Goal: Check status: Check status

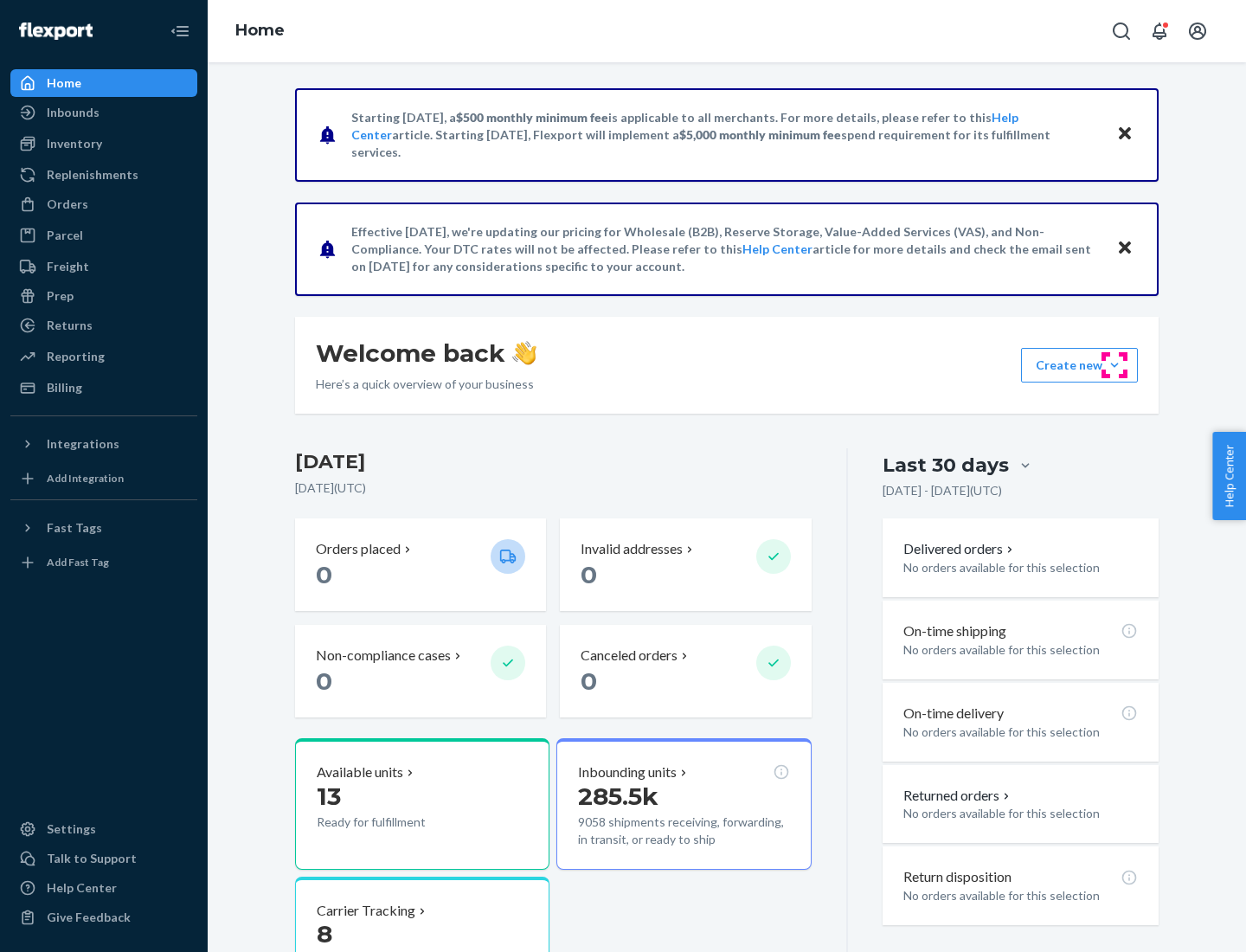
click at [1115, 365] on button "Create new Create new inbound Create new order Create new product" at bounding box center [1080, 364] width 117 height 35
click at [72, 112] on div "Inbounds" at bounding box center [73, 112] width 52 height 18
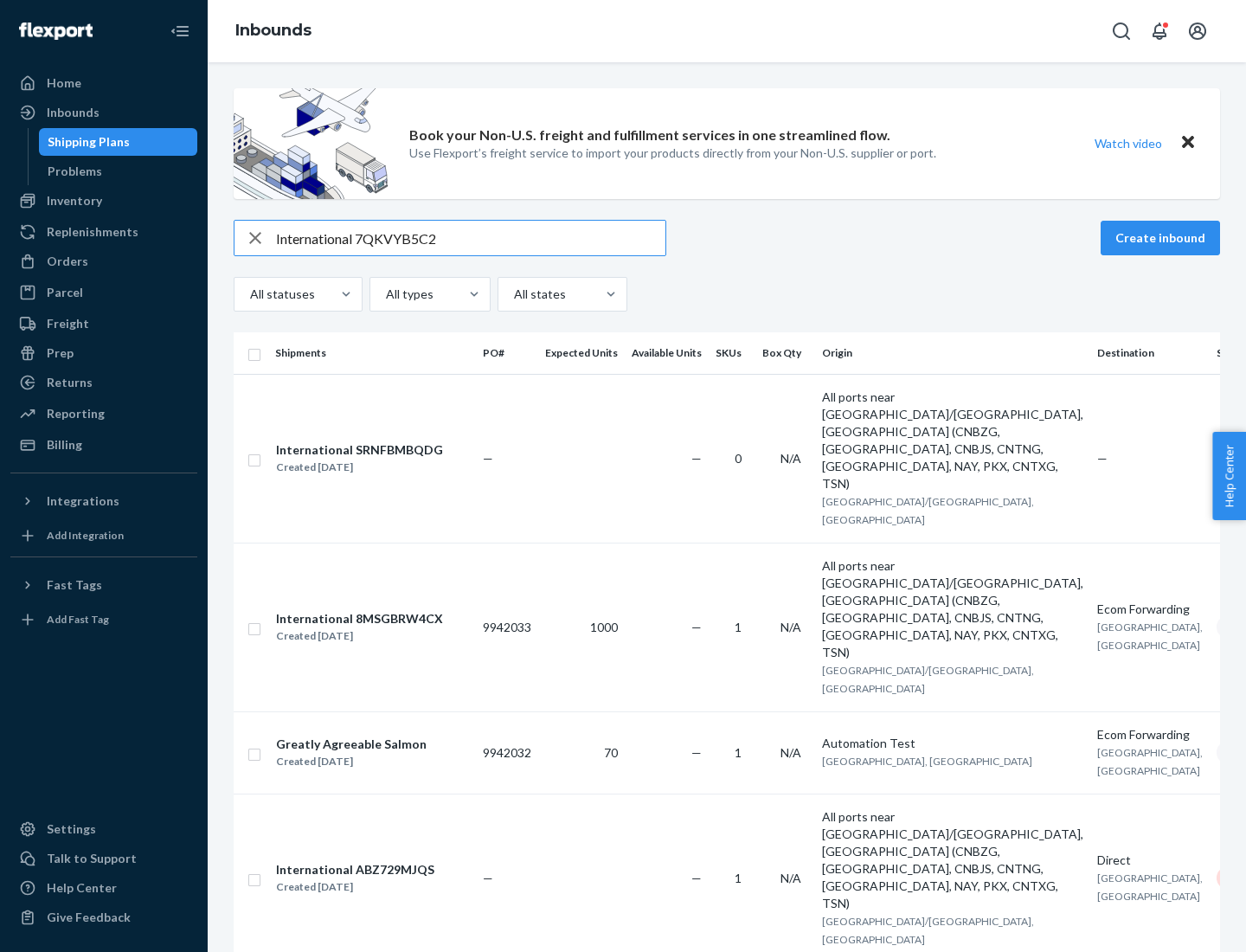
type input "International 7QKVYB5C29"
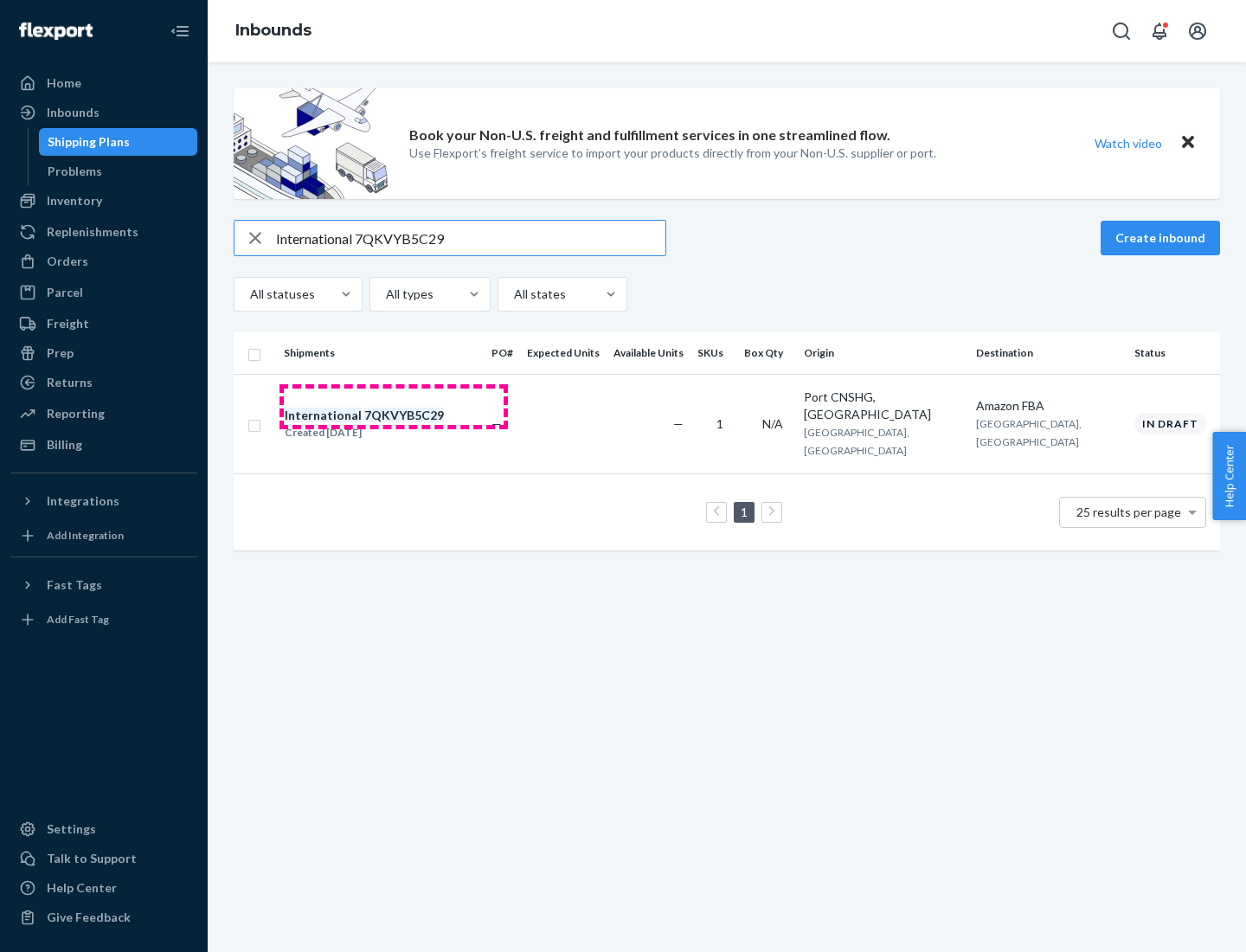
click at [394, 424] on div "Created [DATE]" at bounding box center [365, 433] width 159 height 18
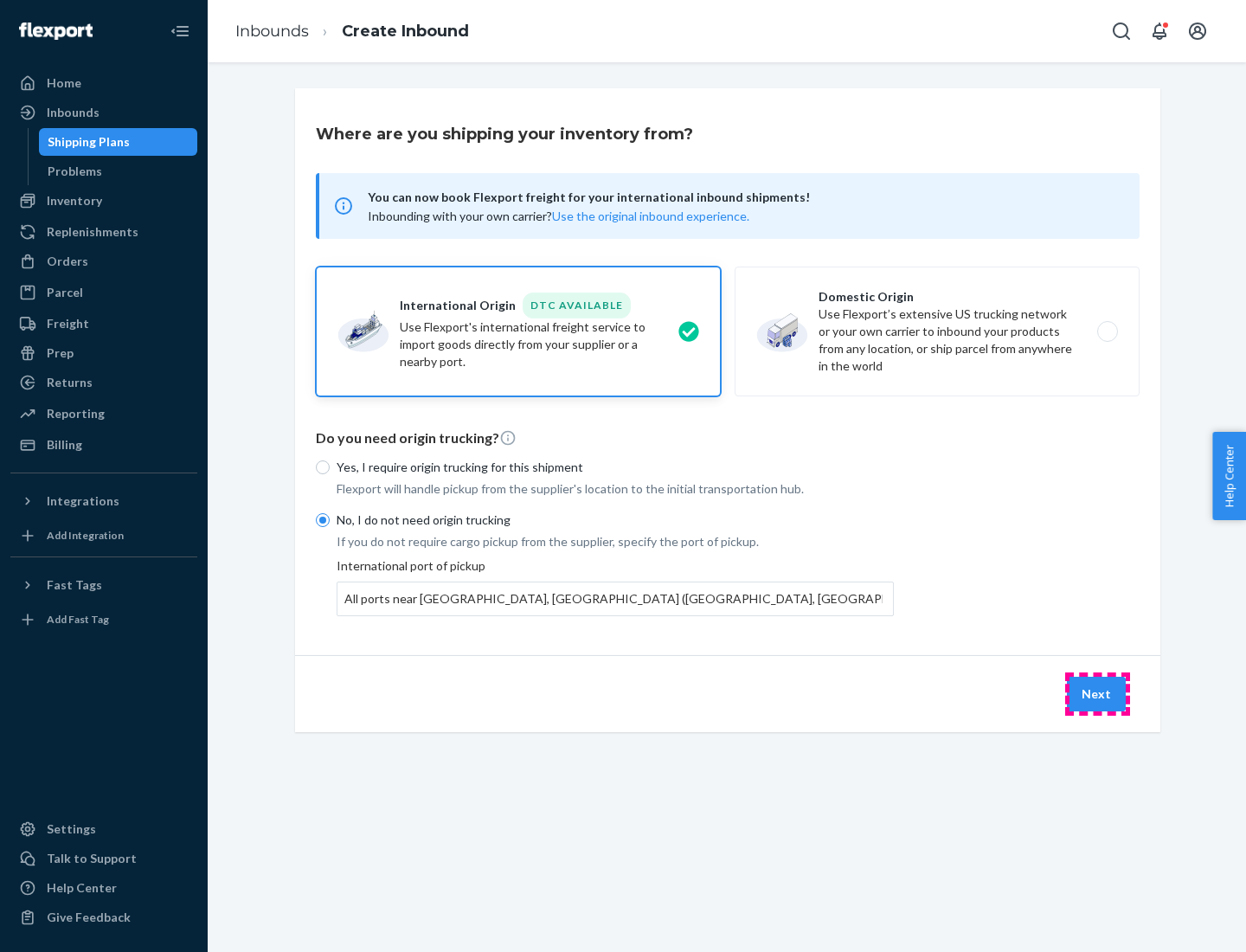
click at [1097, 693] on button "Next" at bounding box center [1096, 693] width 59 height 35
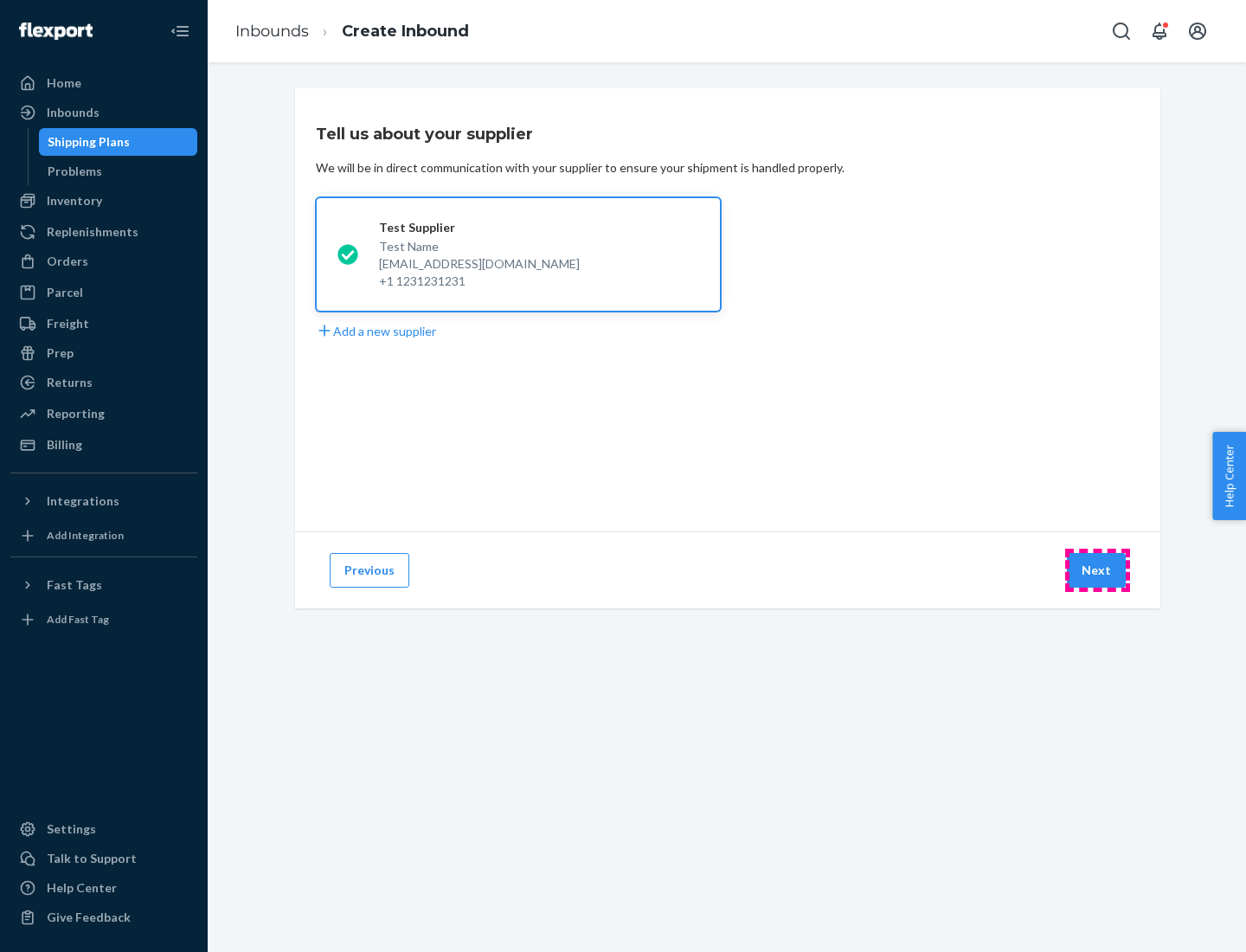
click at [1097, 570] on button "Next" at bounding box center [1096, 570] width 59 height 35
